Goal: Use online tool/utility: Utilize a website feature to perform a specific function

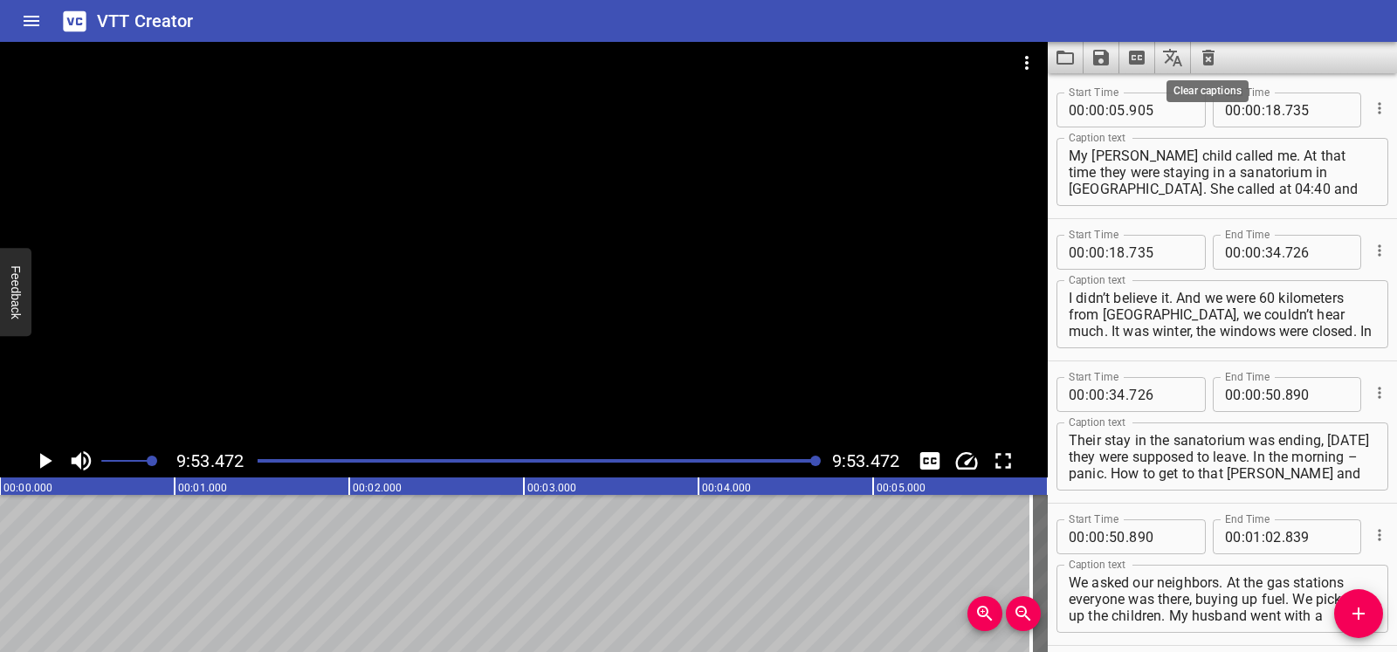
scroll to position [5474, 0]
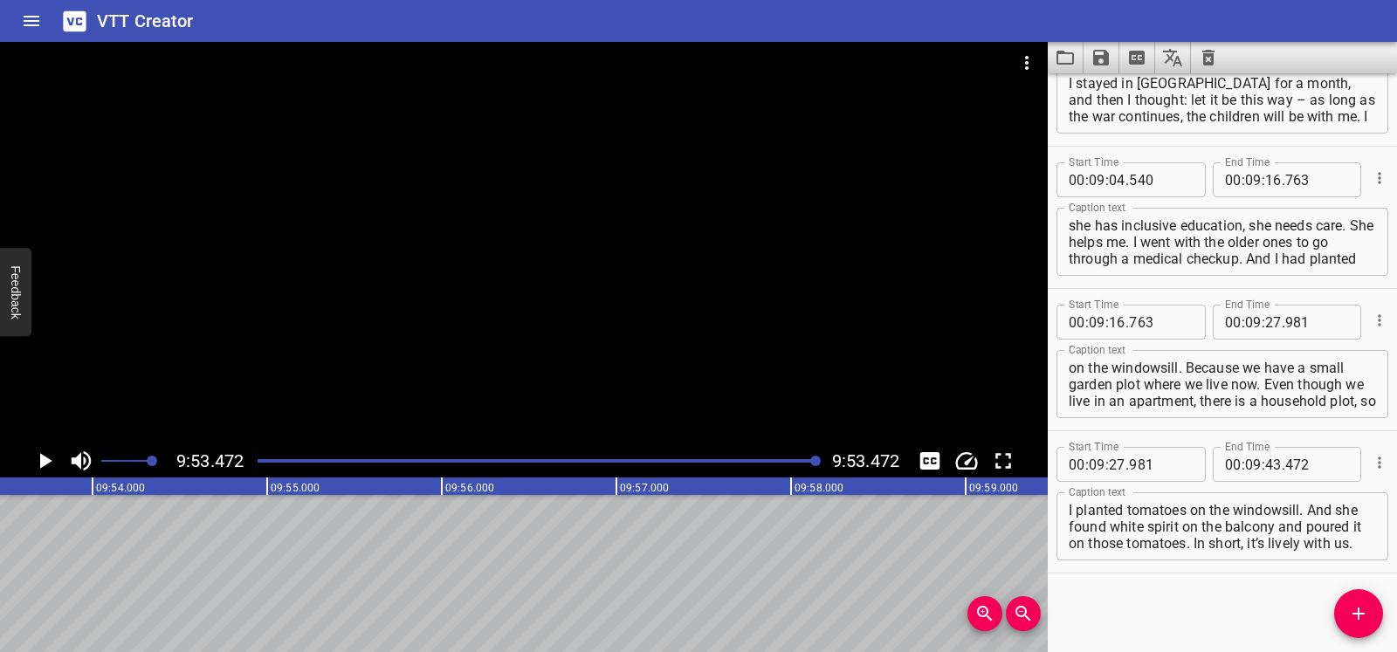
click at [1024, 65] on icon "Video Options" at bounding box center [1026, 62] width 21 height 21
click at [1024, 65] on li "Select New Video File..." at bounding box center [1093, 64] width 174 height 31
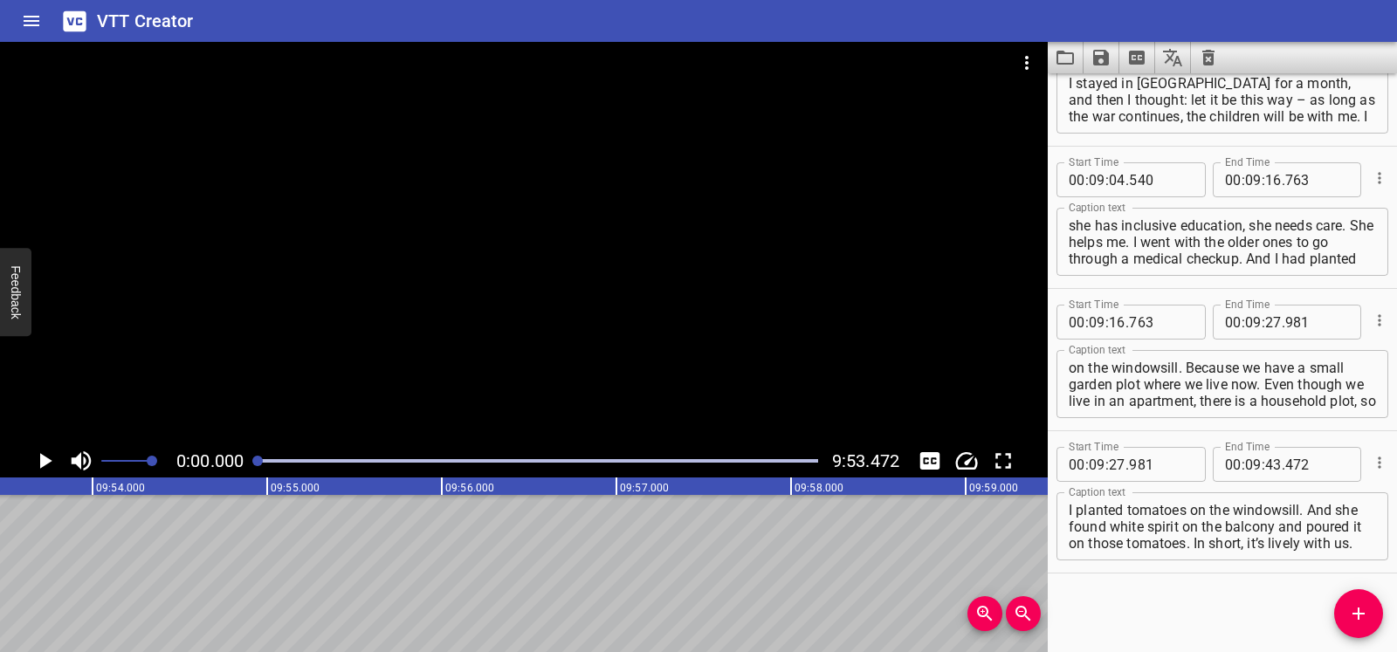
scroll to position [0, 0]
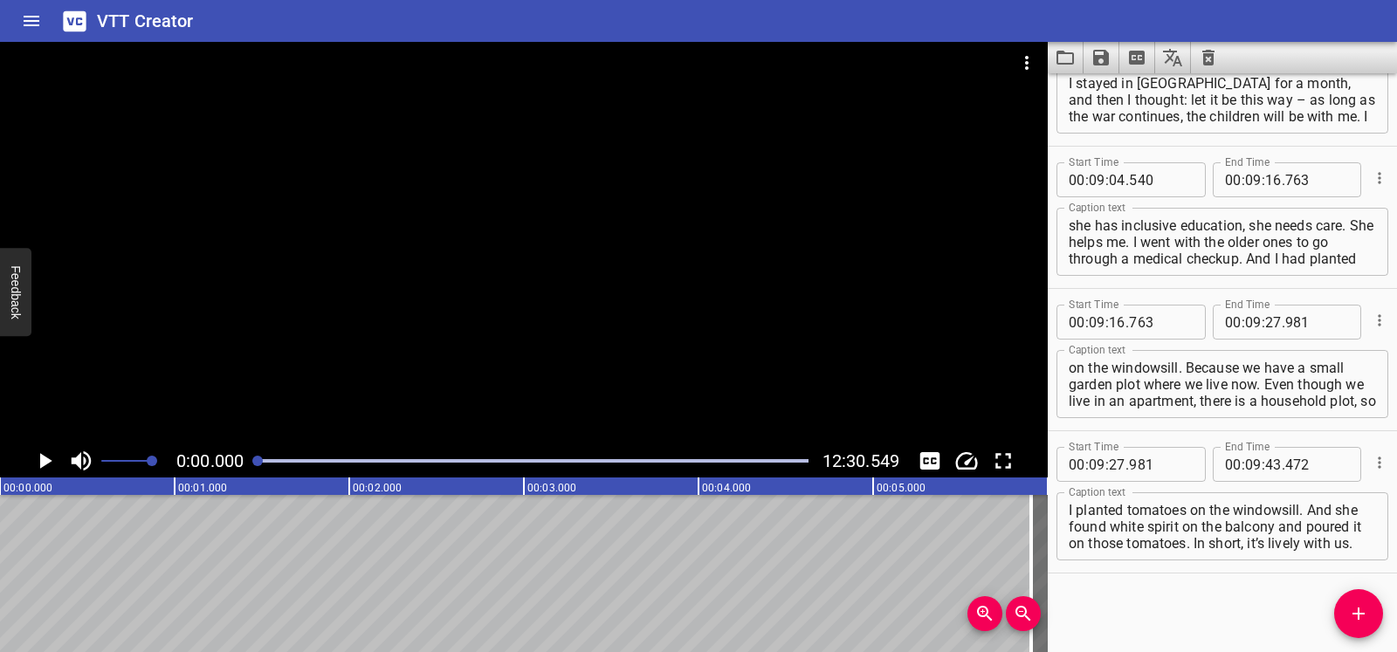
click at [45, 457] on icon "Play/Pause" at bounding box center [46, 461] width 12 height 16
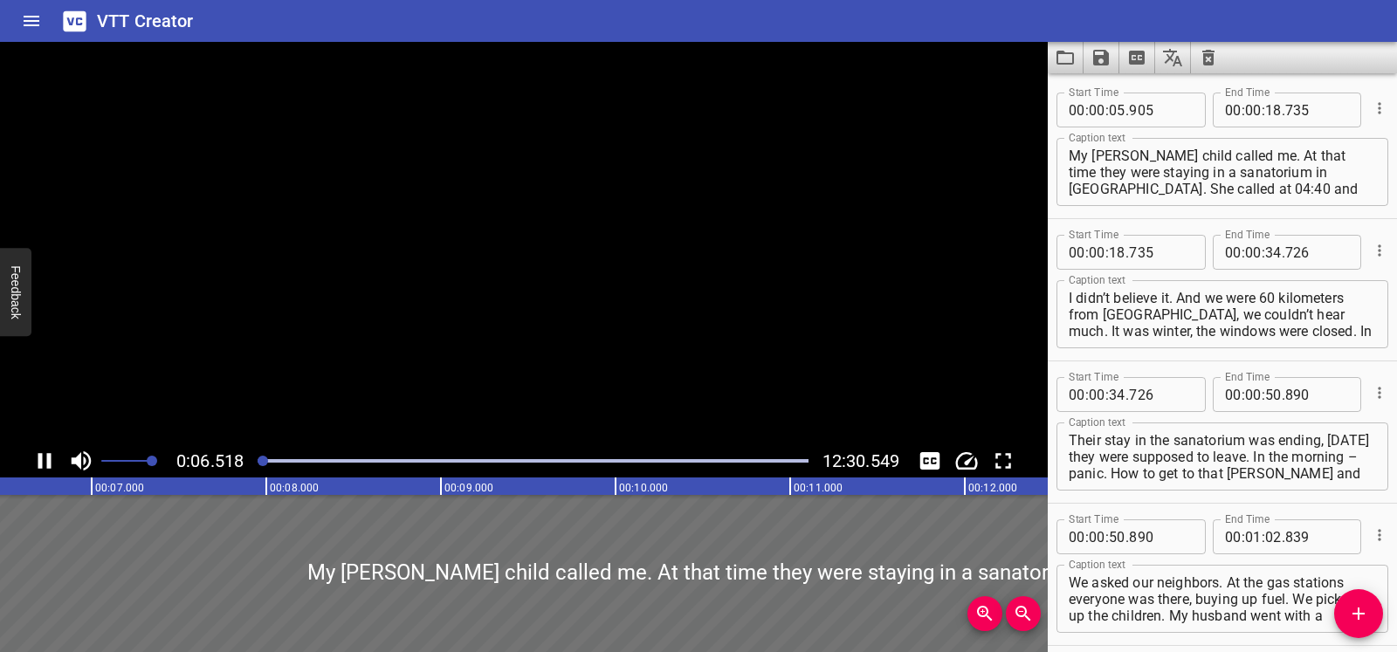
click at [45, 457] on icon "Play/Pause" at bounding box center [44, 461] width 26 height 26
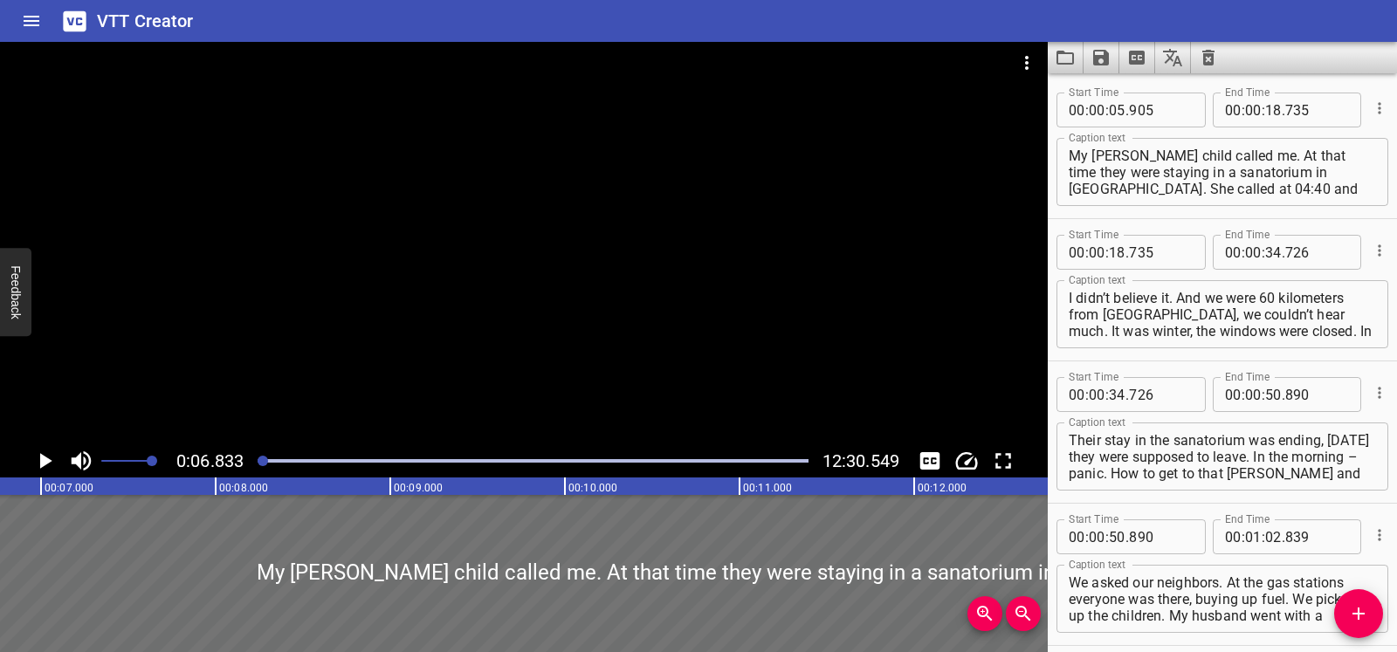
scroll to position [0, 1192]
drag, startPoint x: 262, startPoint y: 458, endPoint x: 45, endPoint y: 453, distance: 217.4
click at [257, 461] on div at bounding box center [257, 461] width 10 height 10
click at [45, 453] on icon "Play/Pause" at bounding box center [44, 461] width 26 height 26
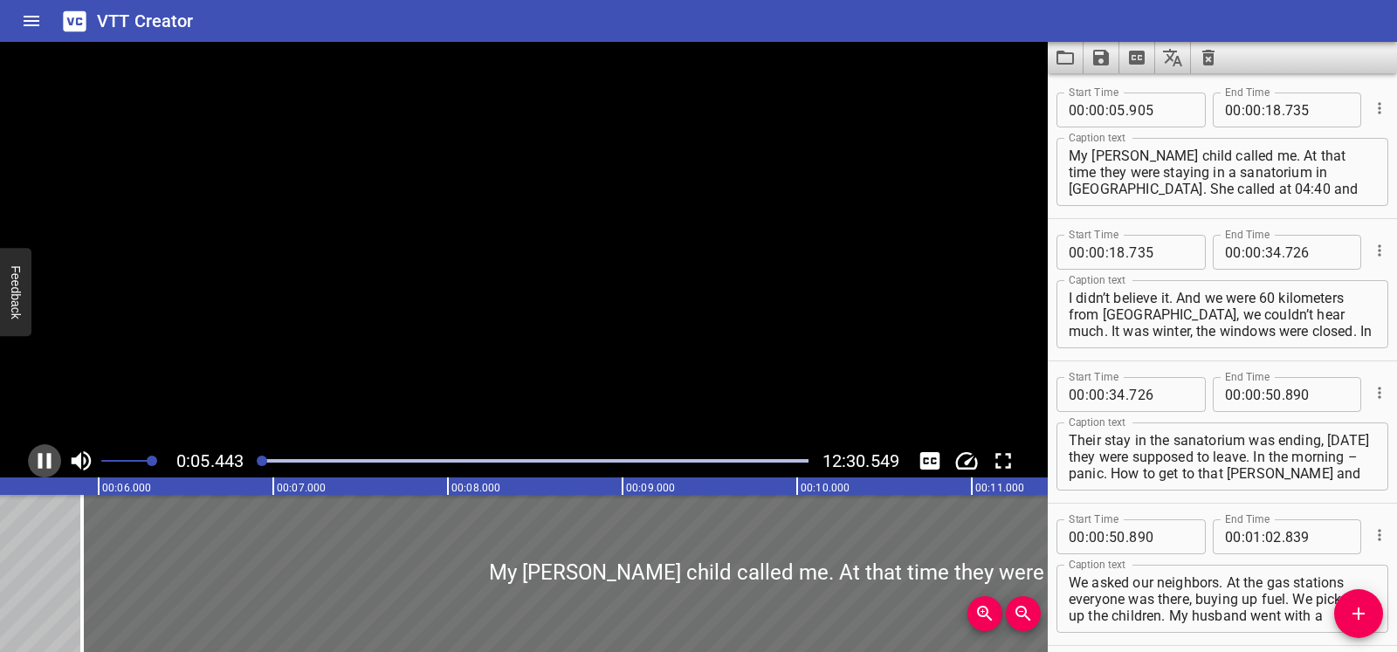
click at [45, 453] on icon "Play/Pause" at bounding box center [44, 461] width 26 height 26
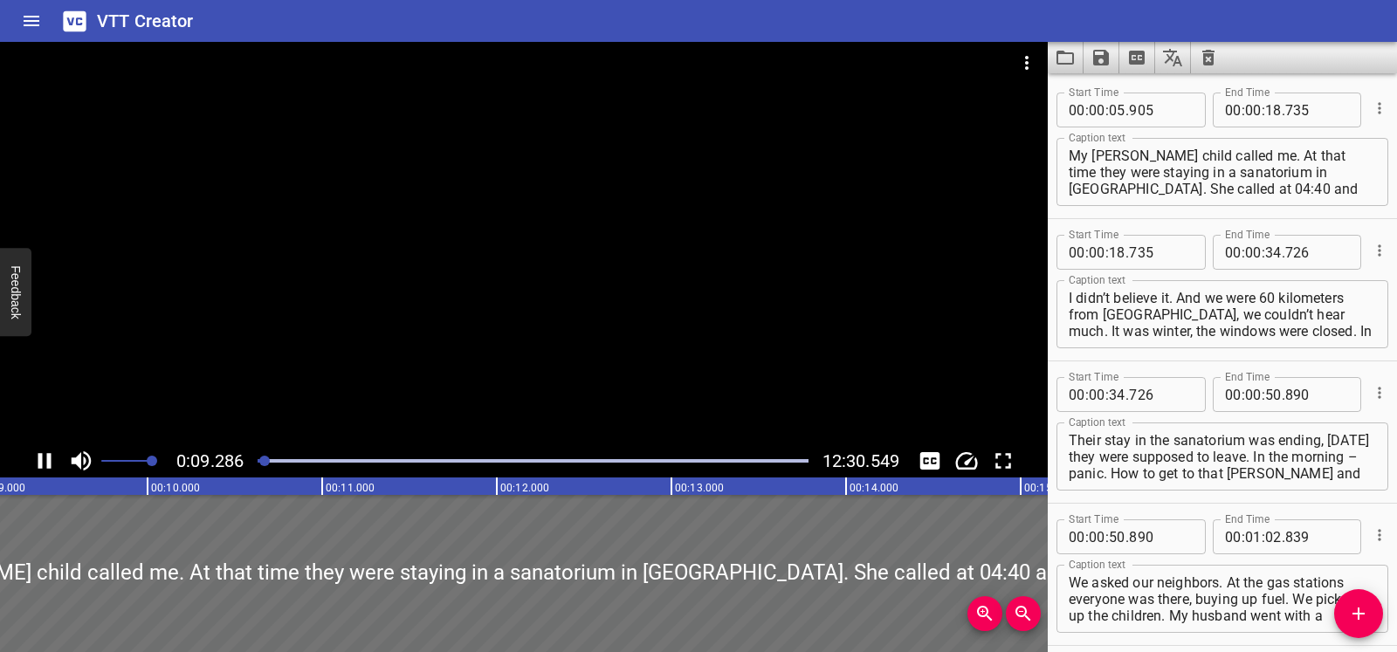
click at [259, 463] on div at bounding box center [264, 461] width 10 height 10
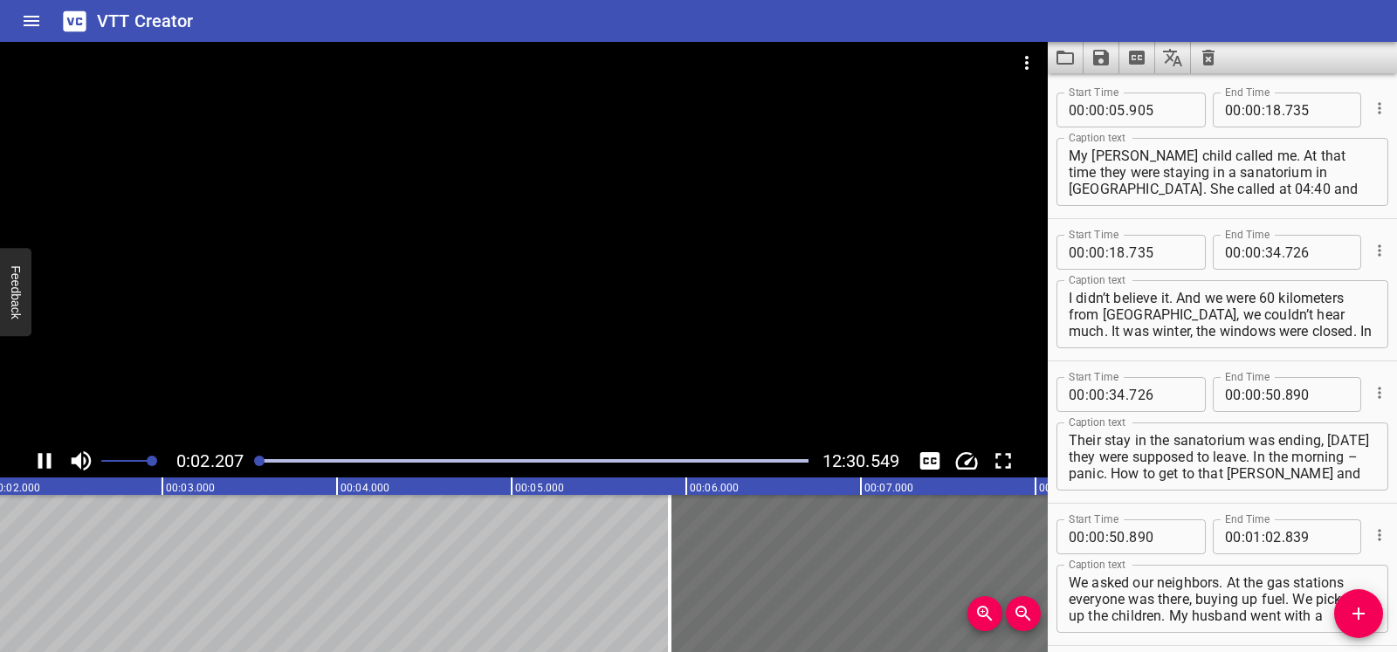
click at [43, 464] on icon "Play/Pause" at bounding box center [44, 461] width 26 height 26
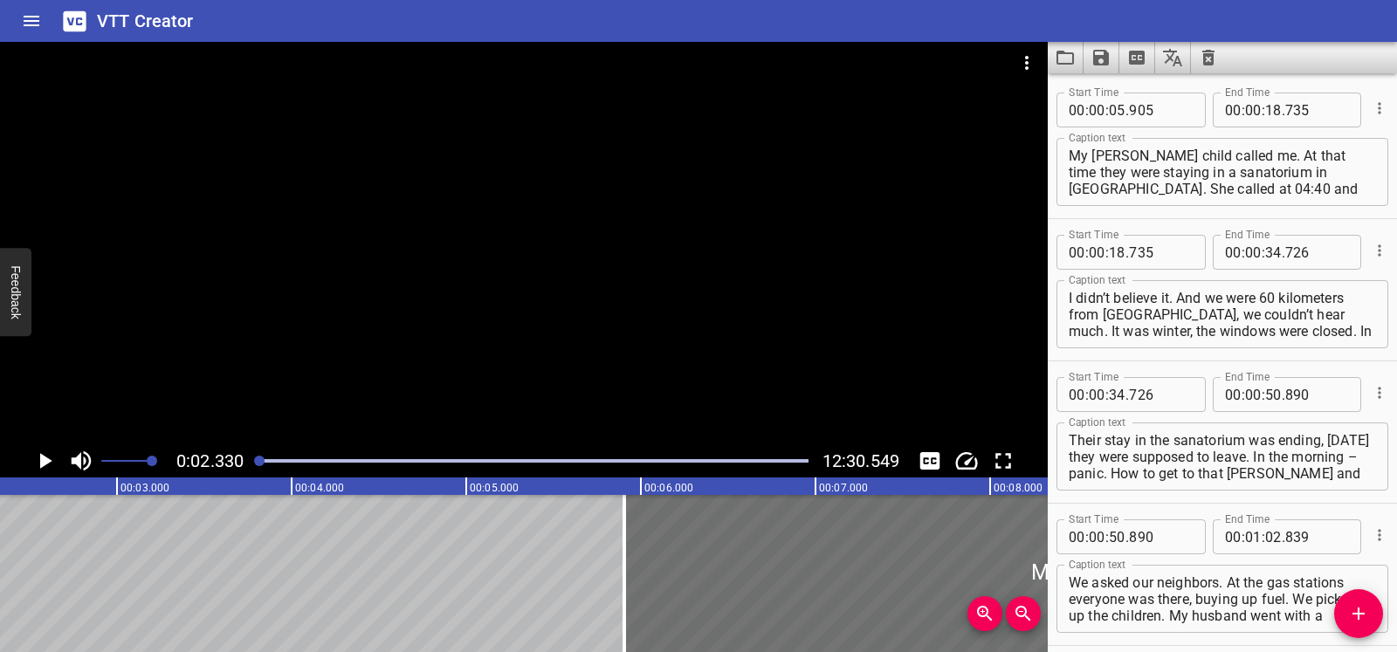
click at [43, 464] on icon "Play/Pause" at bounding box center [46, 461] width 12 height 16
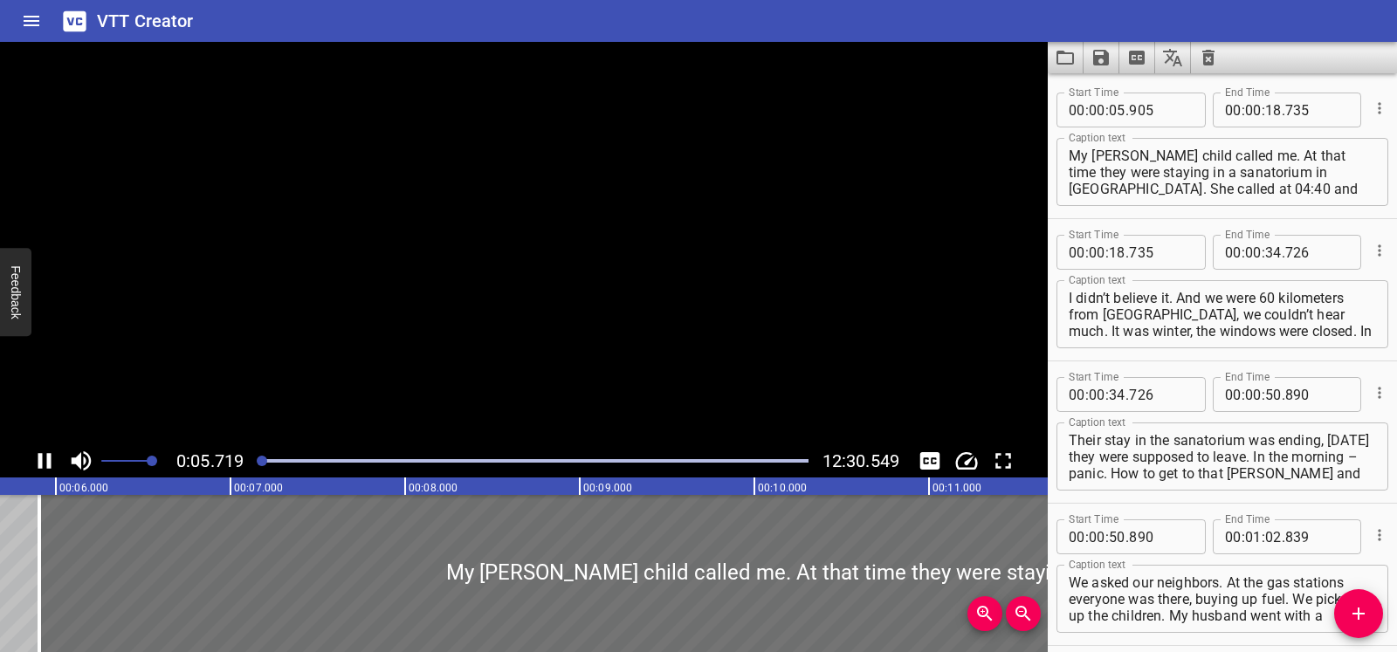
click at [43, 464] on icon "Play/Pause" at bounding box center [44, 461] width 26 height 26
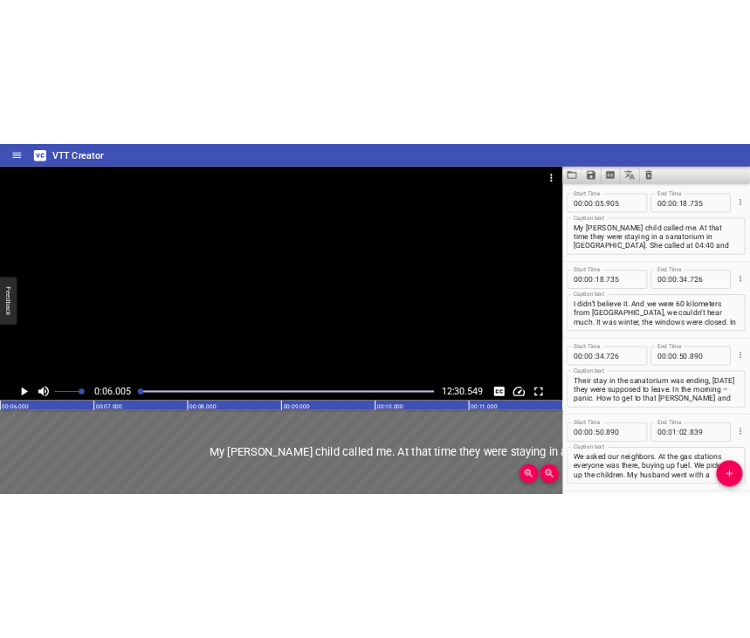
scroll to position [0, 1048]
